Goal: Task Accomplishment & Management: Manage account settings

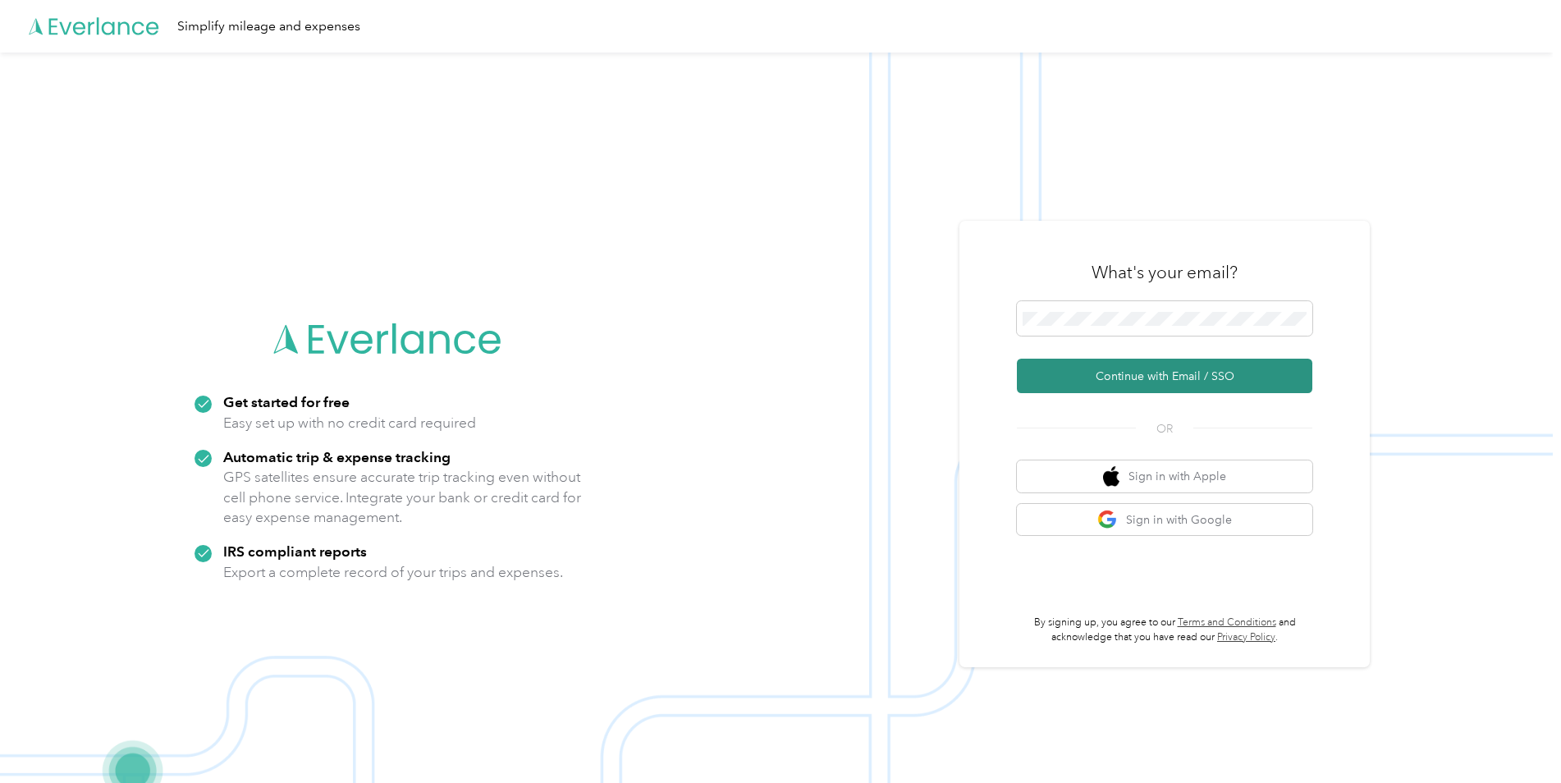
click at [1154, 374] on button "Continue with Email / SSO" at bounding box center [1164, 376] width 295 height 34
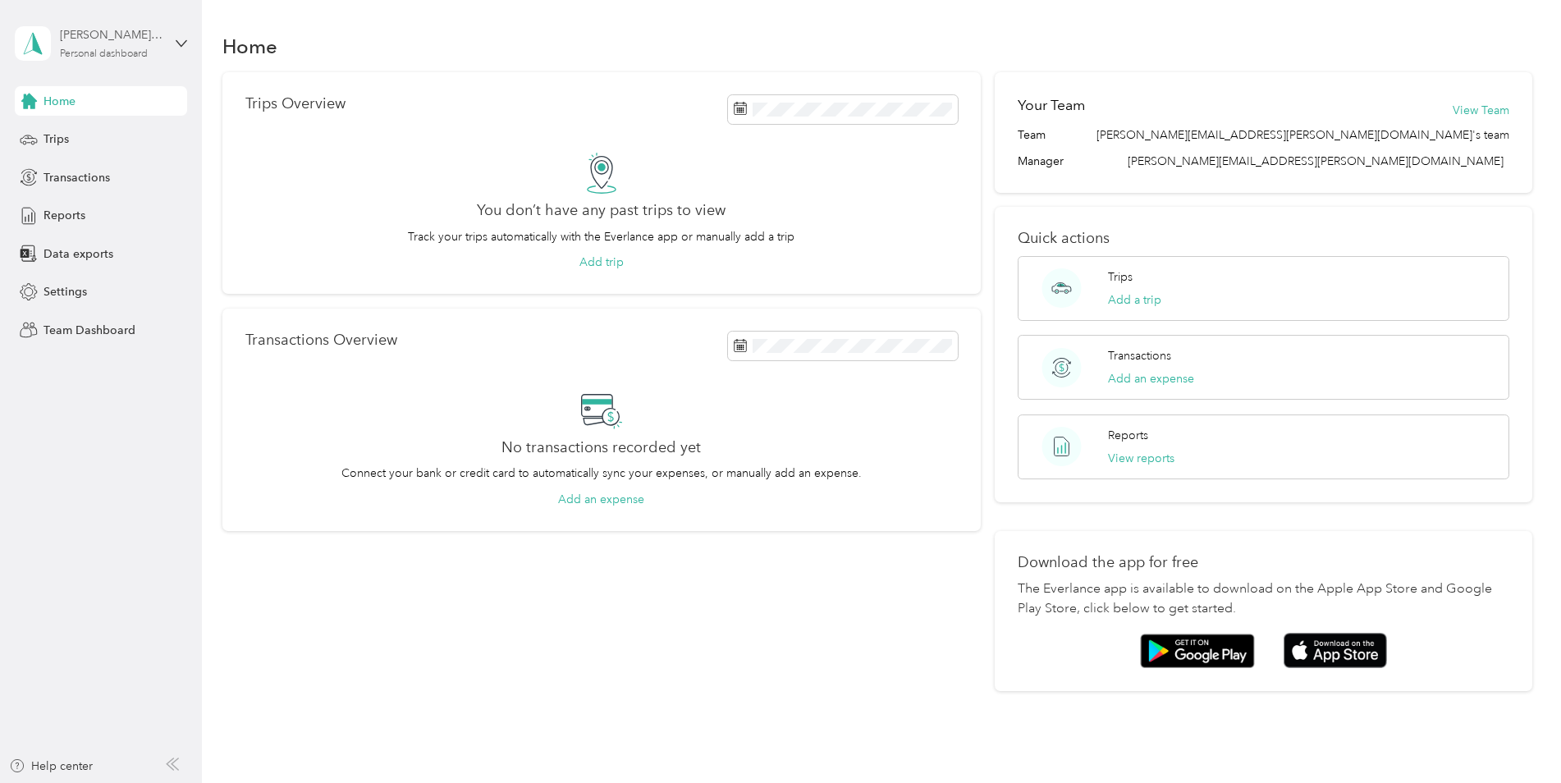
click at [128, 39] on div "[PERSON_NAME][EMAIL_ADDRESS][PERSON_NAME][DOMAIN_NAME]" at bounding box center [111, 34] width 103 height 17
click at [91, 135] on div "Team dashboard" at bounding box center [74, 131] width 88 height 17
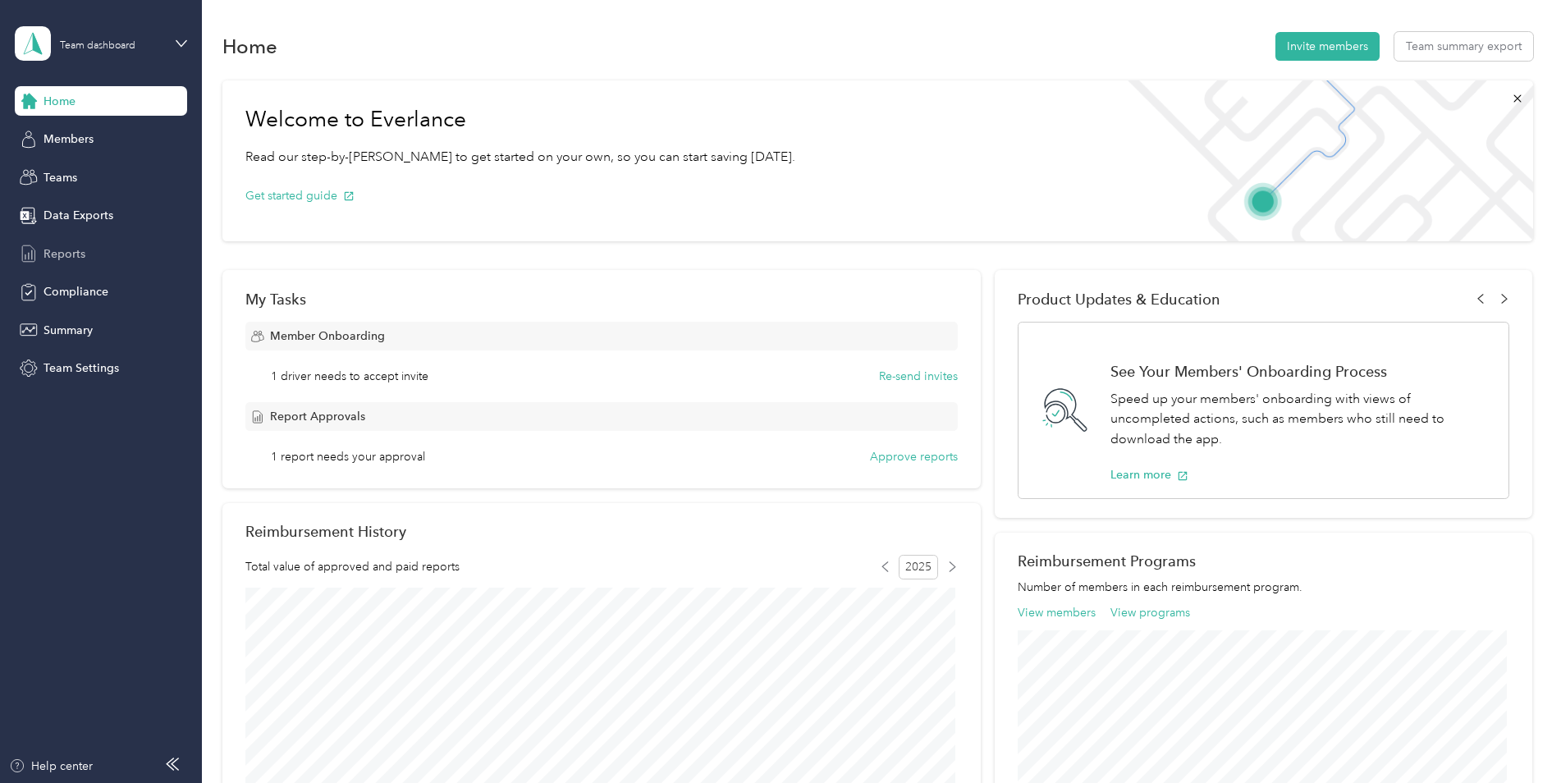
click at [69, 249] on span "Reports" at bounding box center [64, 253] width 42 height 17
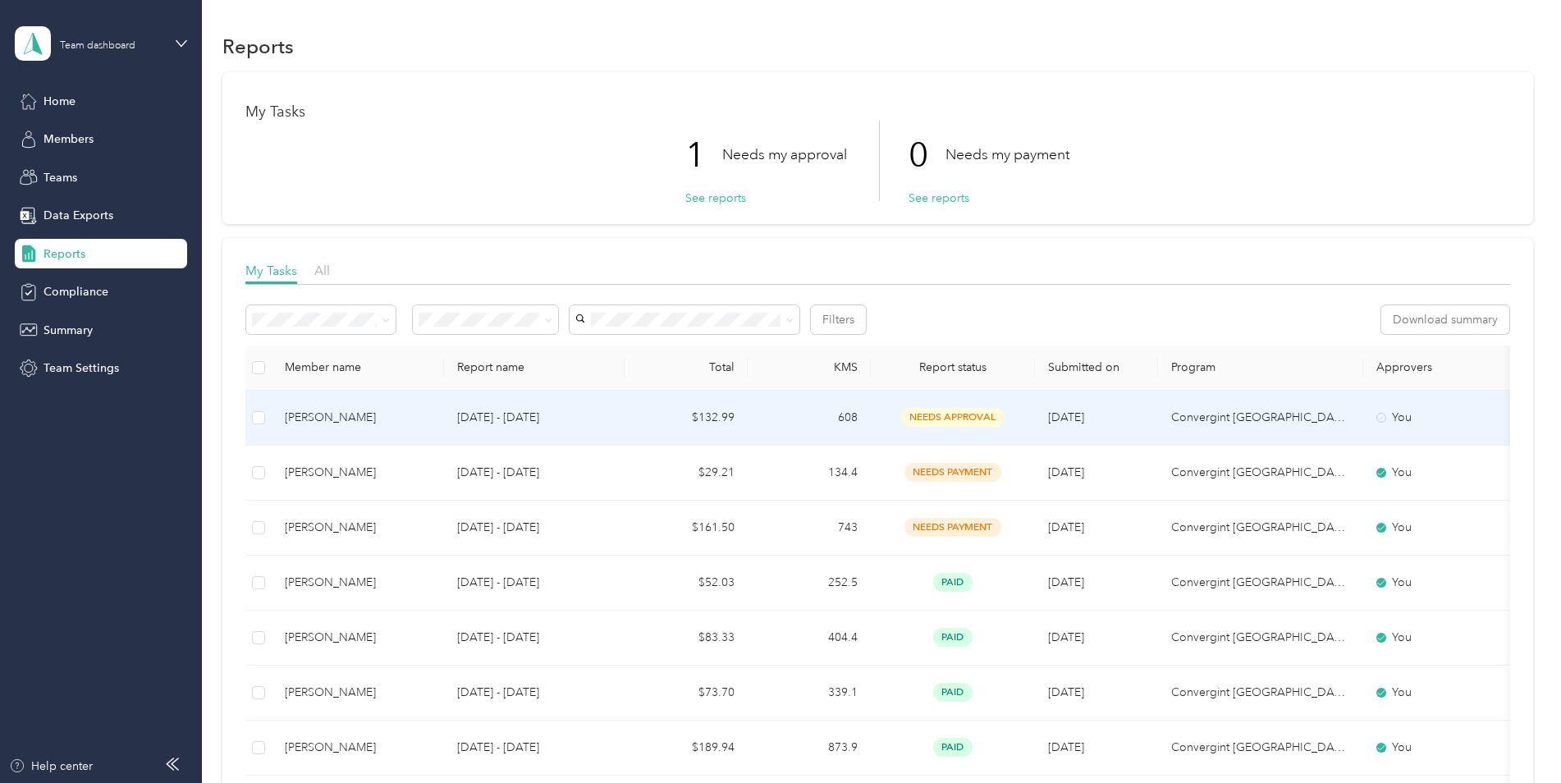
click at [943, 414] on span "needs approval" at bounding box center [952, 417] width 103 height 19
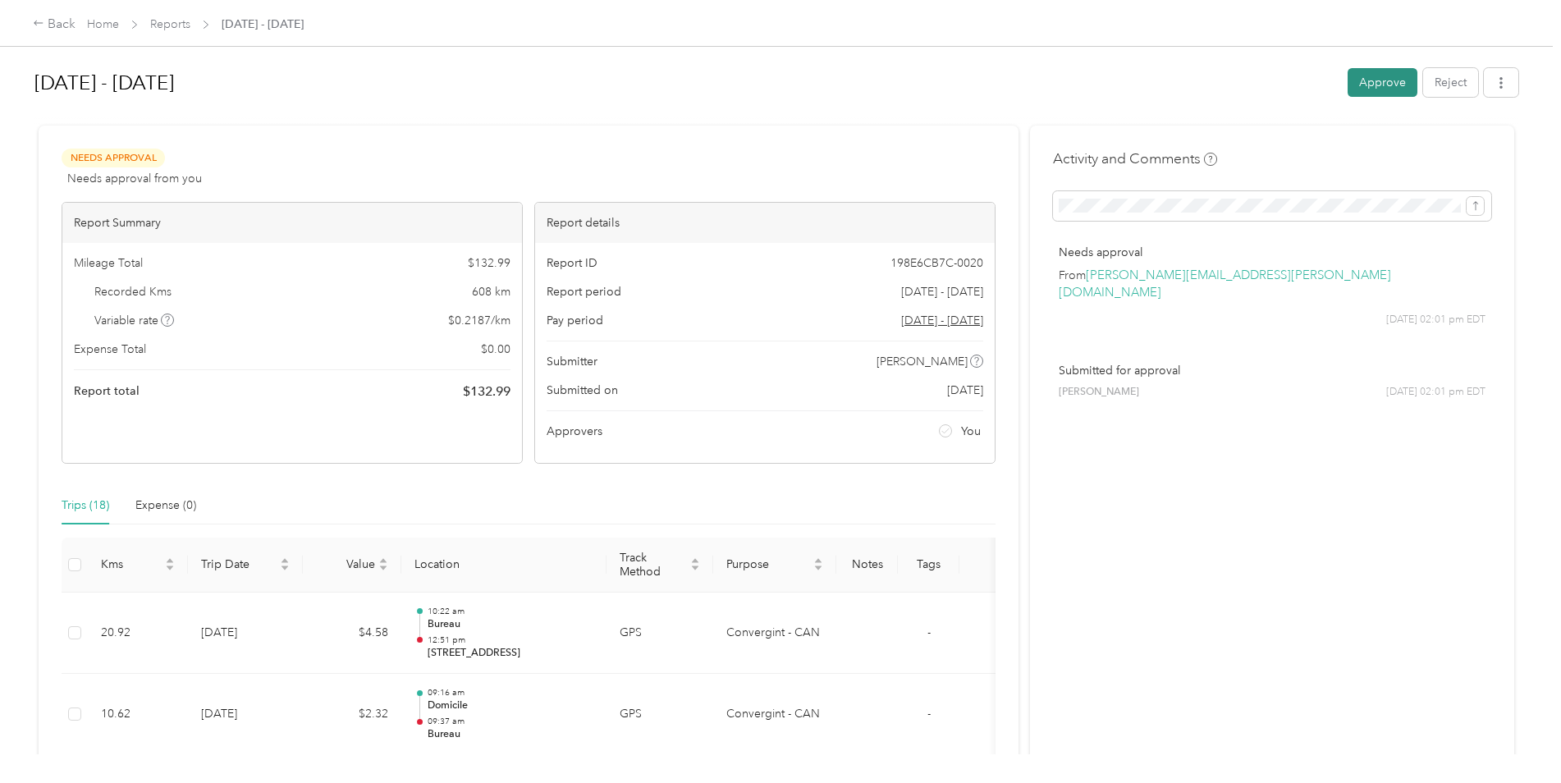
click at [1384, 77] on button "Approve" at bounding box center [1382, 82] width 70 height 29
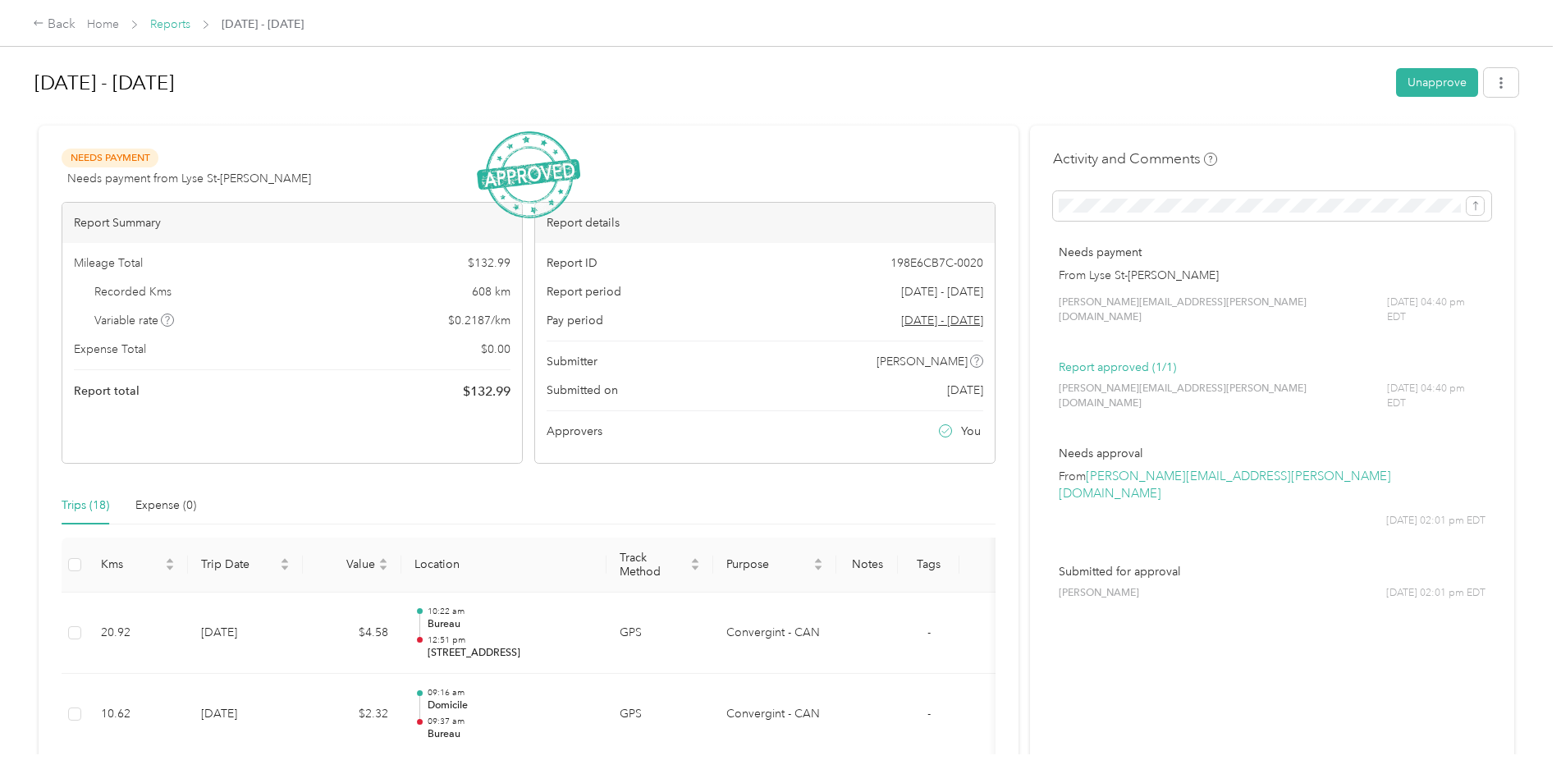
click at [181, 24] on link "Reports" at bounding box center [170, 24] width 40 height 14
